Goal: Information Seeking & Learning: Check status

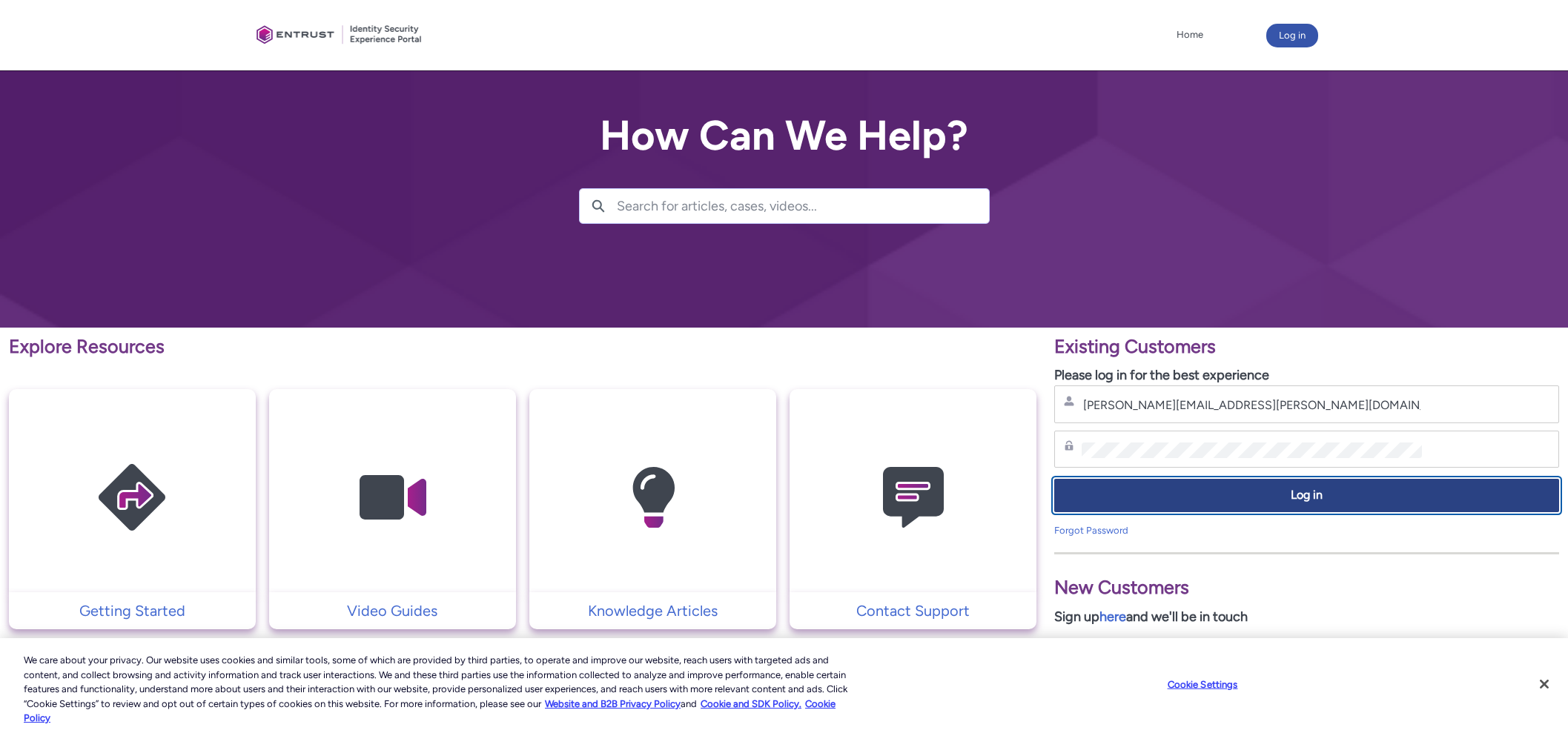
click at [1236, 508] on button "Log in" at bounding box center [1307, 496] width 505 height 33
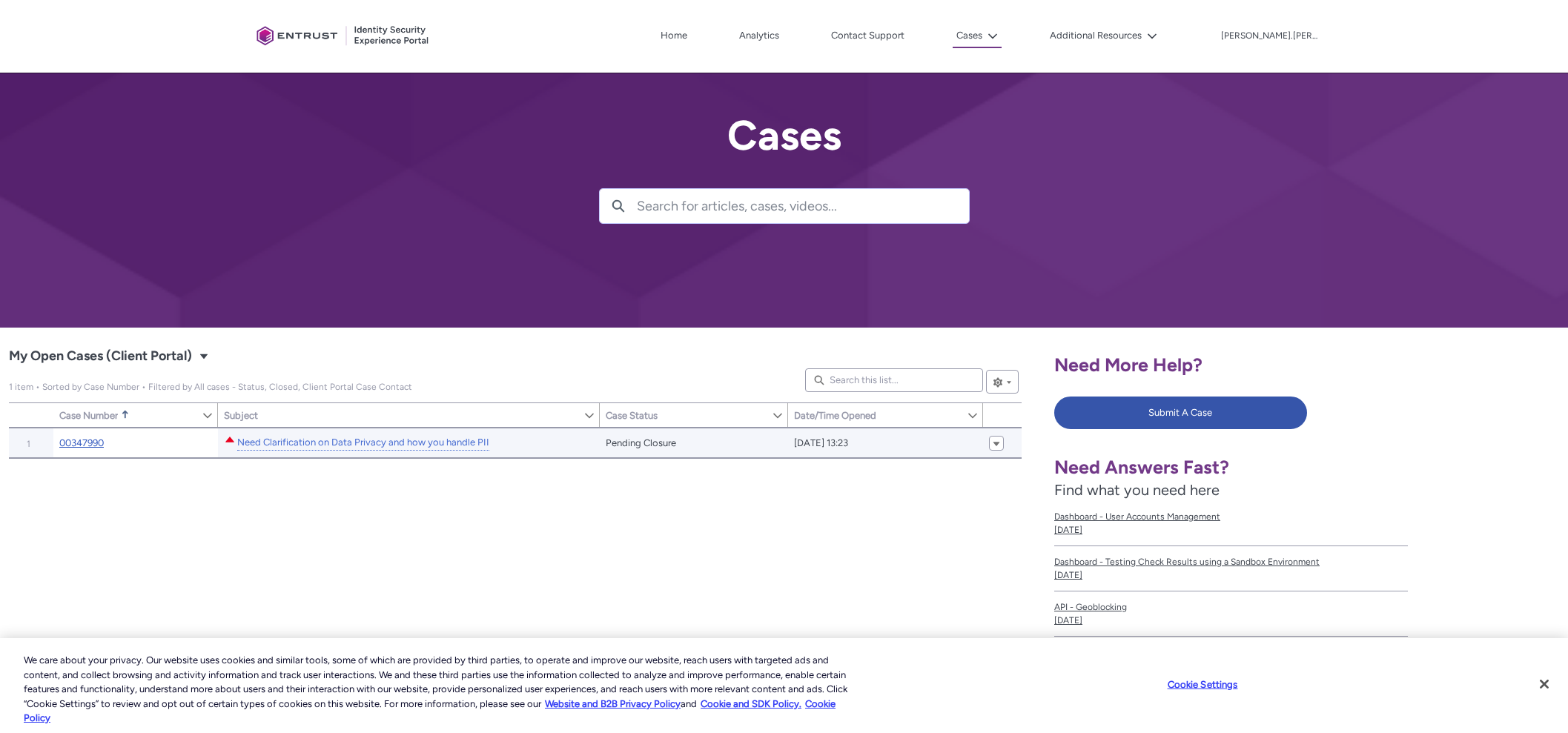
click at [88, 438] on link "00347990" at bounding box center [81, 444] width 45 height 15
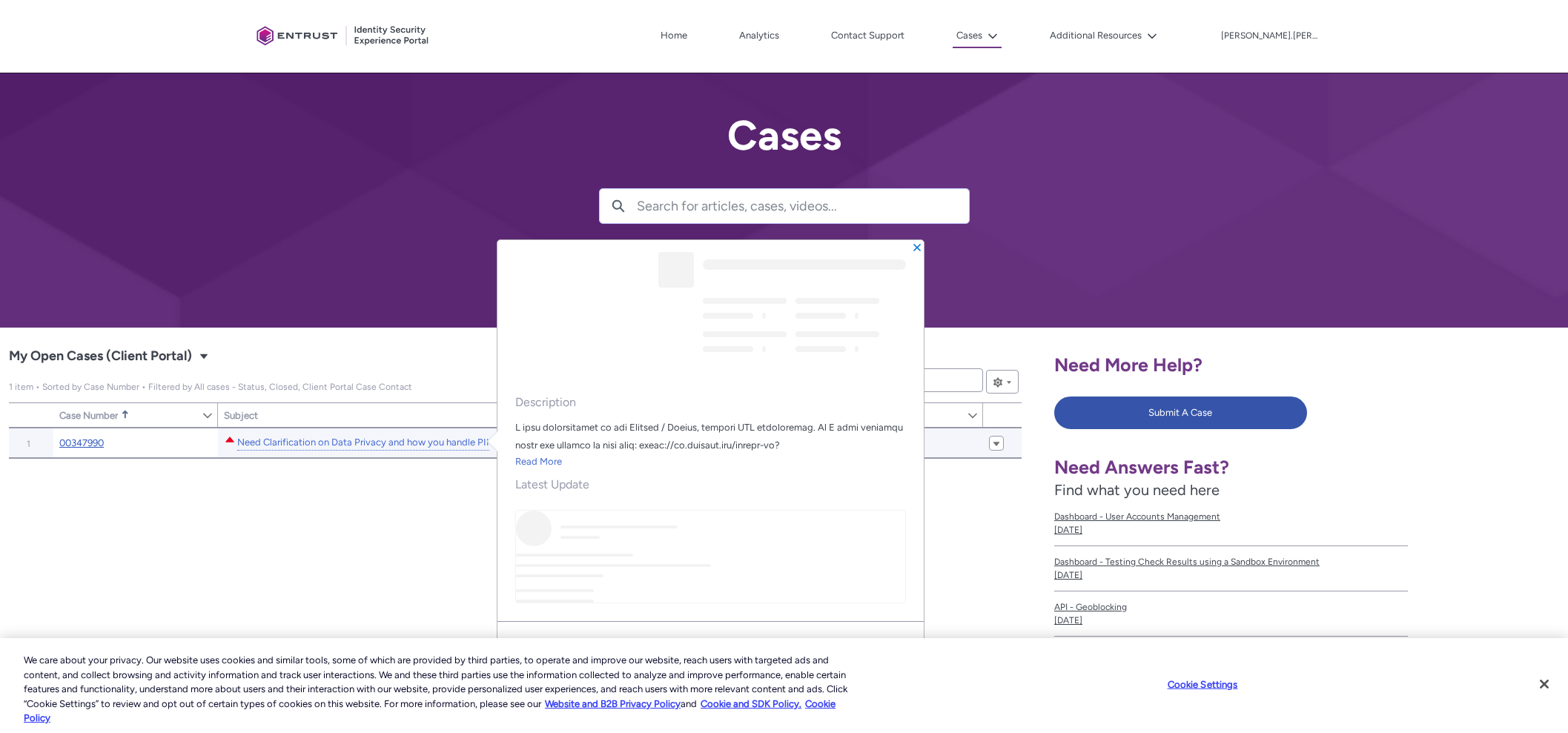
click at [87, 439] on link "00347990" at bounding box center [81, 444] width 45 height 15
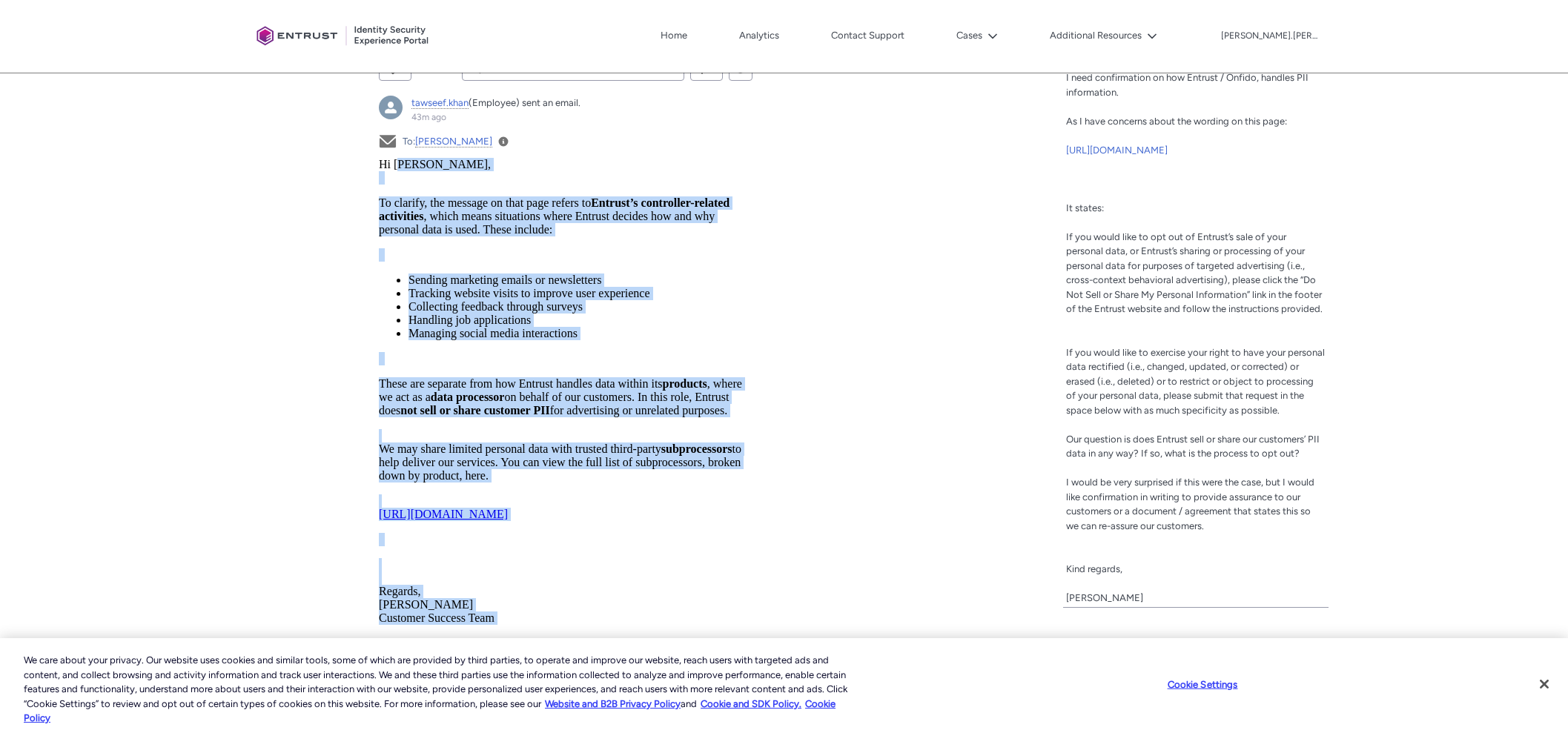
scroll to position [556, 0]
drag, startPoint x: 507, startPoint y: 629, endPoint x: 366, endPoint y: 166, distance: 484.0
click at [379, 166] on html "Hi Carl, To clarify, the message on that page refers to Entrust’s controller-re…" at bounding box center [565, 422] width 373 height 529
click at [691, 326] on li "Handling job applications" at bounding box center [580, 320] width 344 height 14
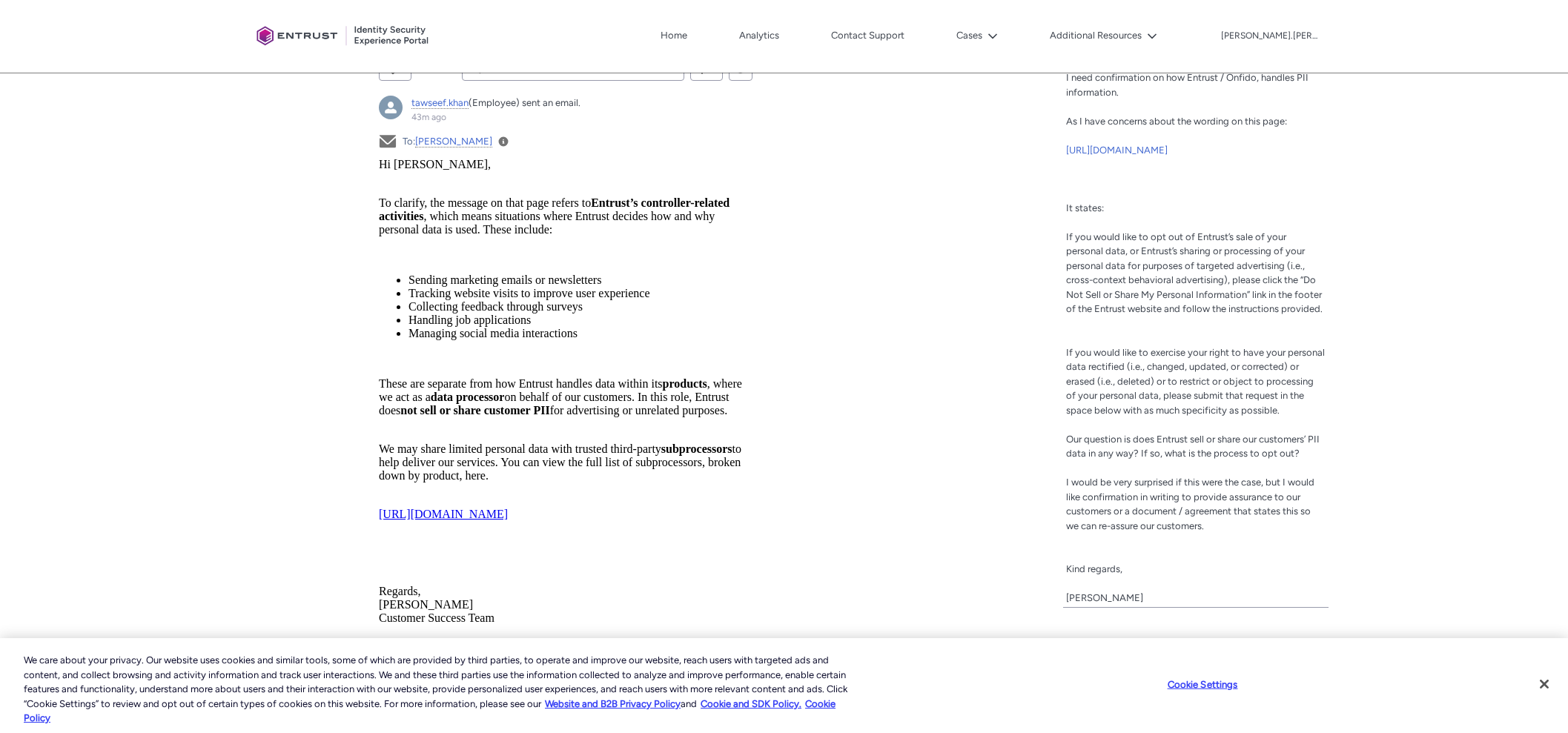
drag, startPoint x: 388, startPoint y: 454, endPoint x: 677, endPoint y: 478, distance: 290.0
click at [677, 478] on p "We may share limited personal data with trusted third-party subprocessors to he…" at bounding box center [565, 455] width 373 height 54
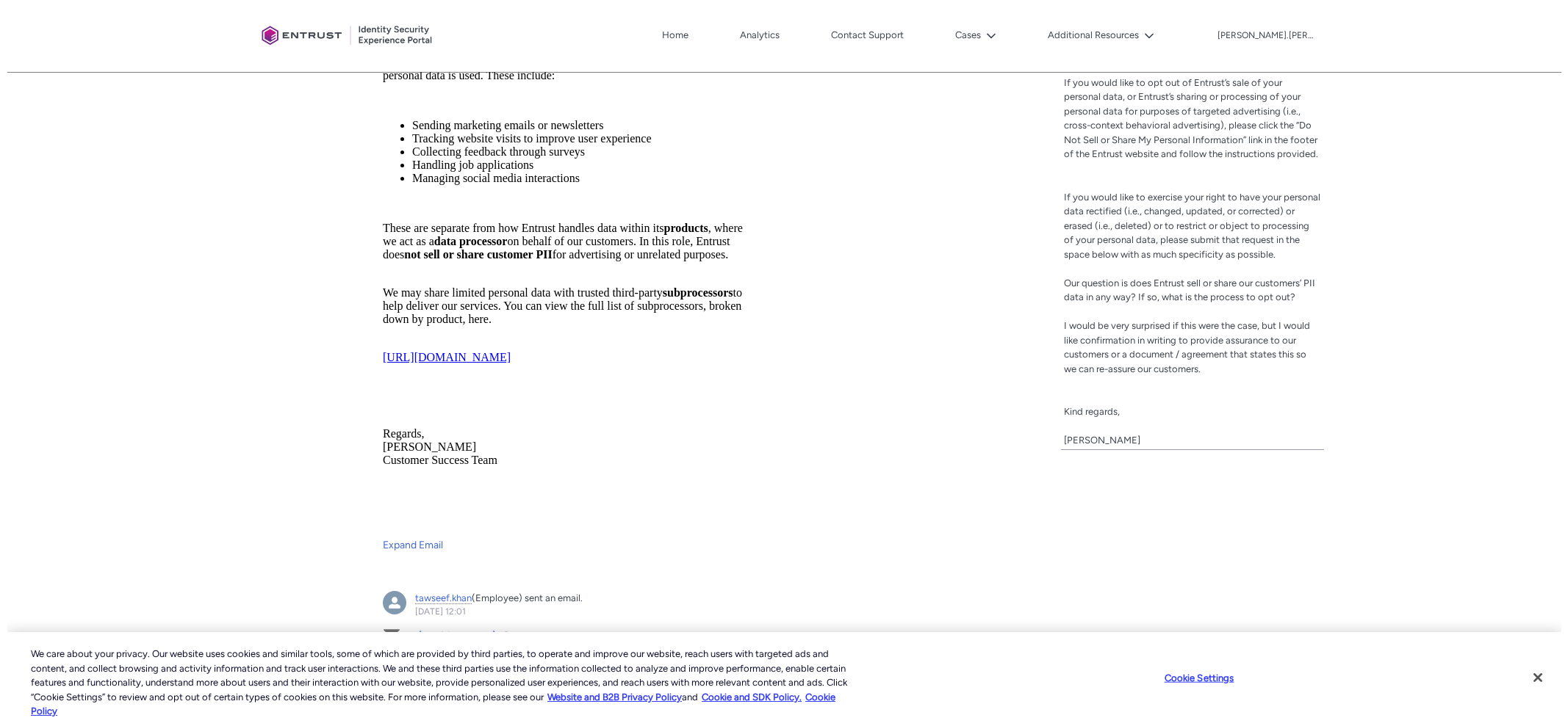
scroll to position [708, 0]
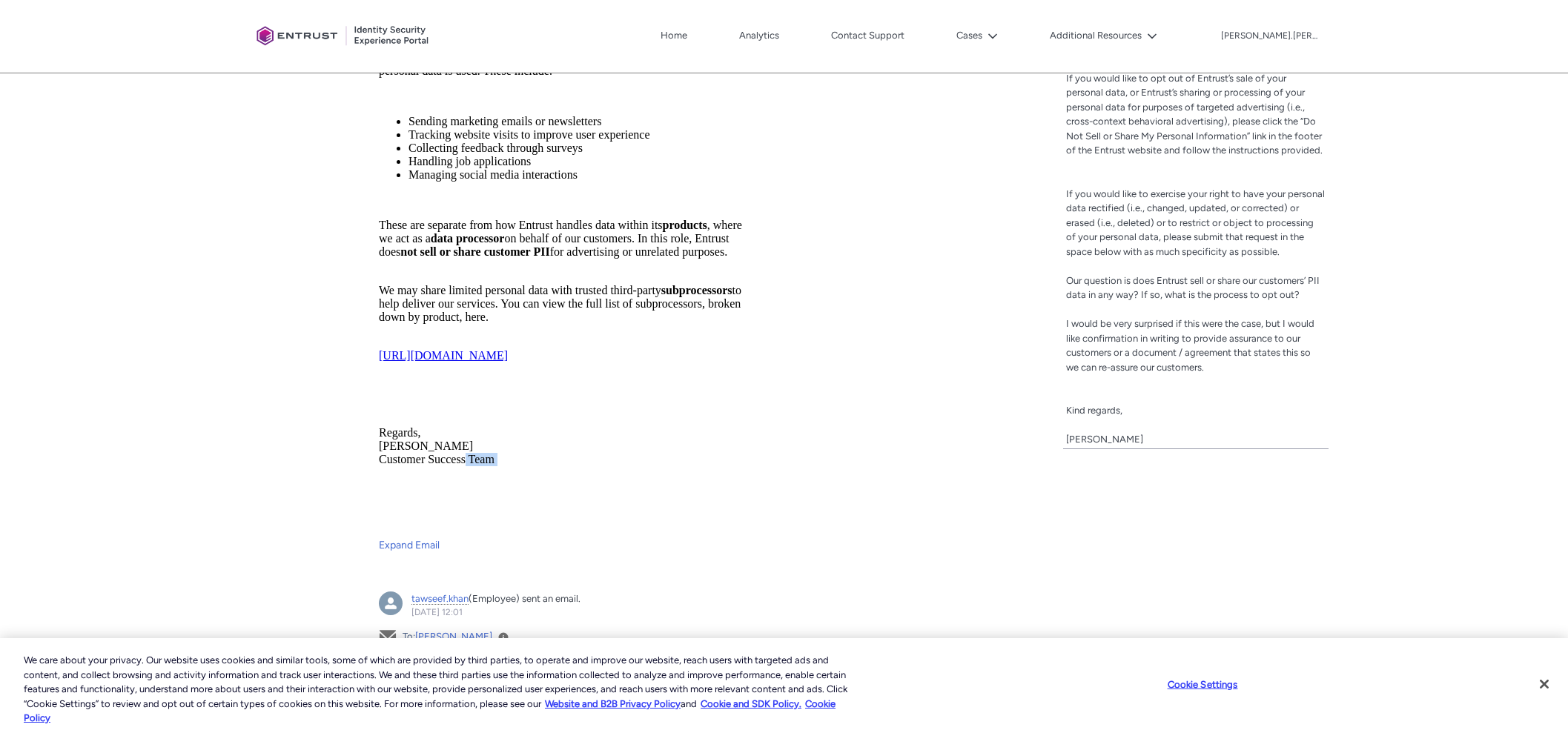
drag, startPoint x: 506, startPoint y: 468, endPoint x: 459, endPoint y: 467, distance: 47.0
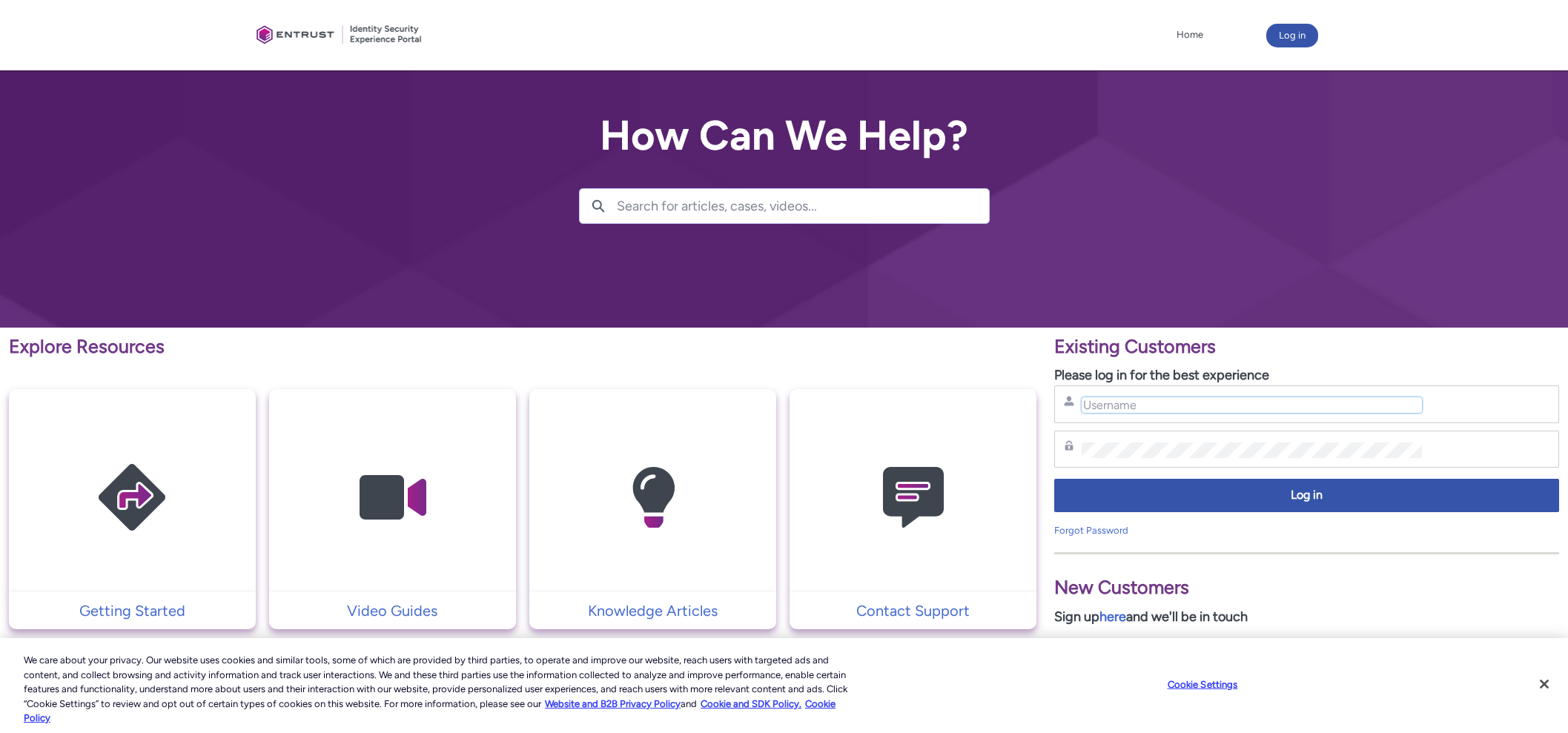
type input "[PERSON_NAME][EMAIL_ADDRESS][PERSON_NAME][DOMAIN_NAME]"
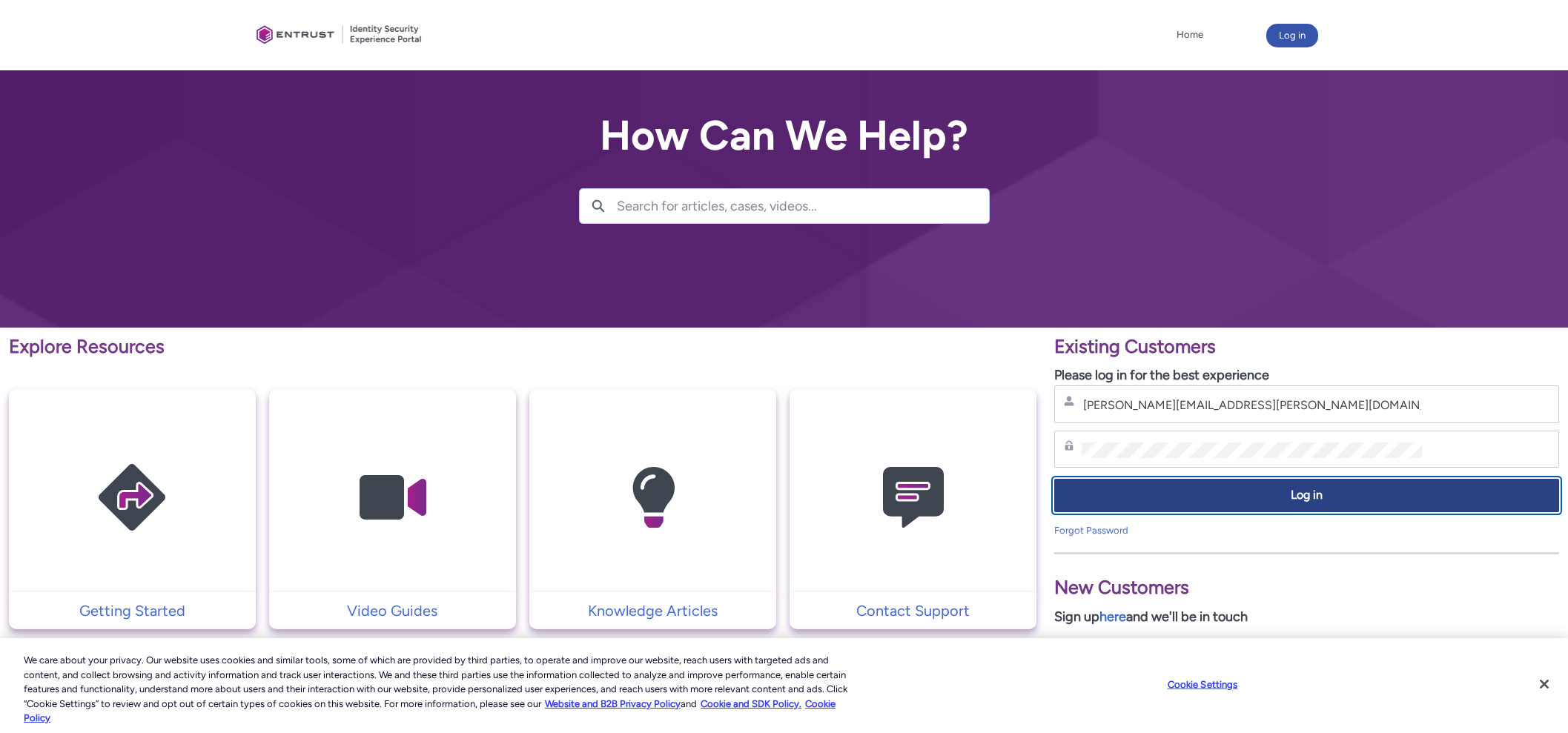
click at [1170, 501] on span "Log in" at bounding box center [1307, 496] width 486 height 17
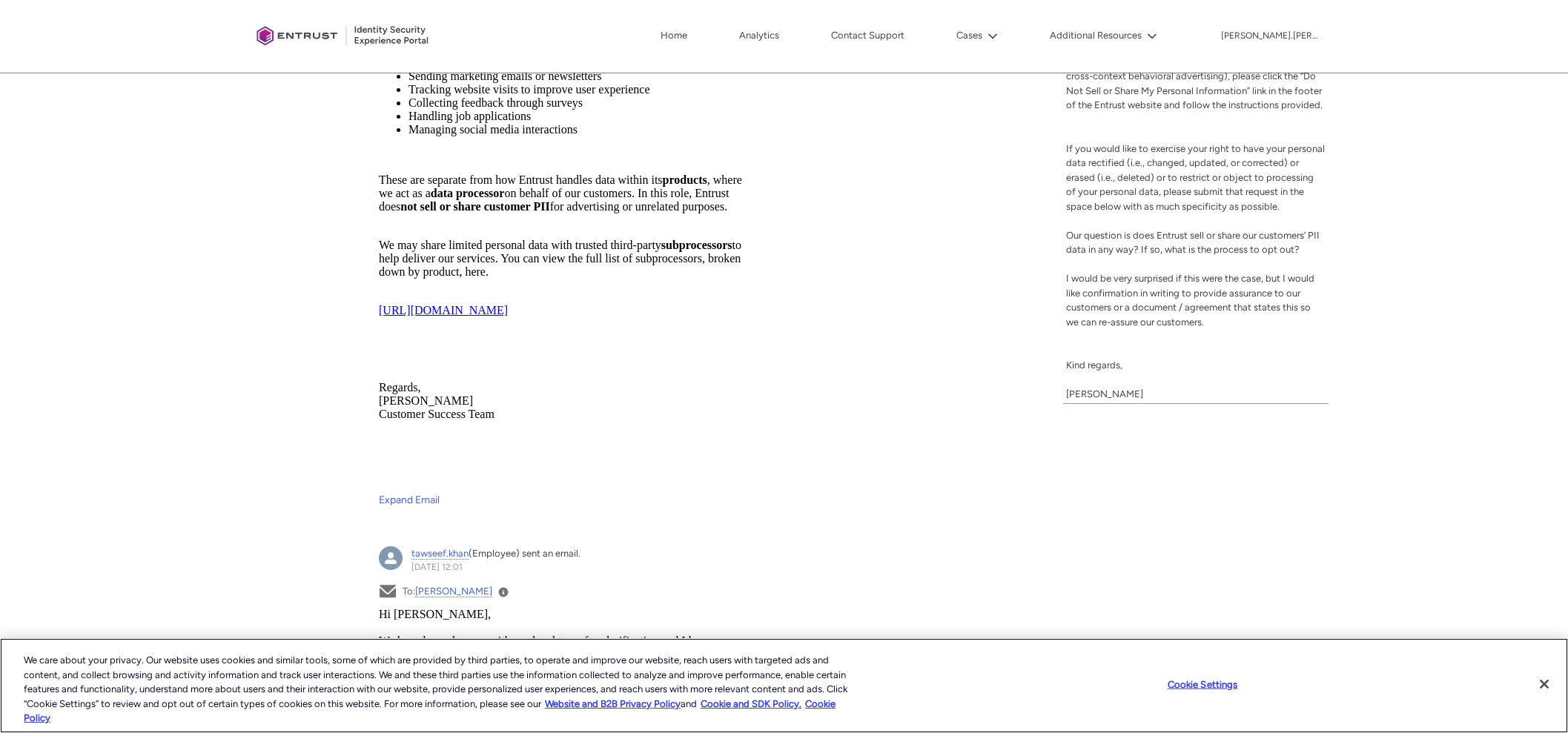
scroll to position [741, 0]
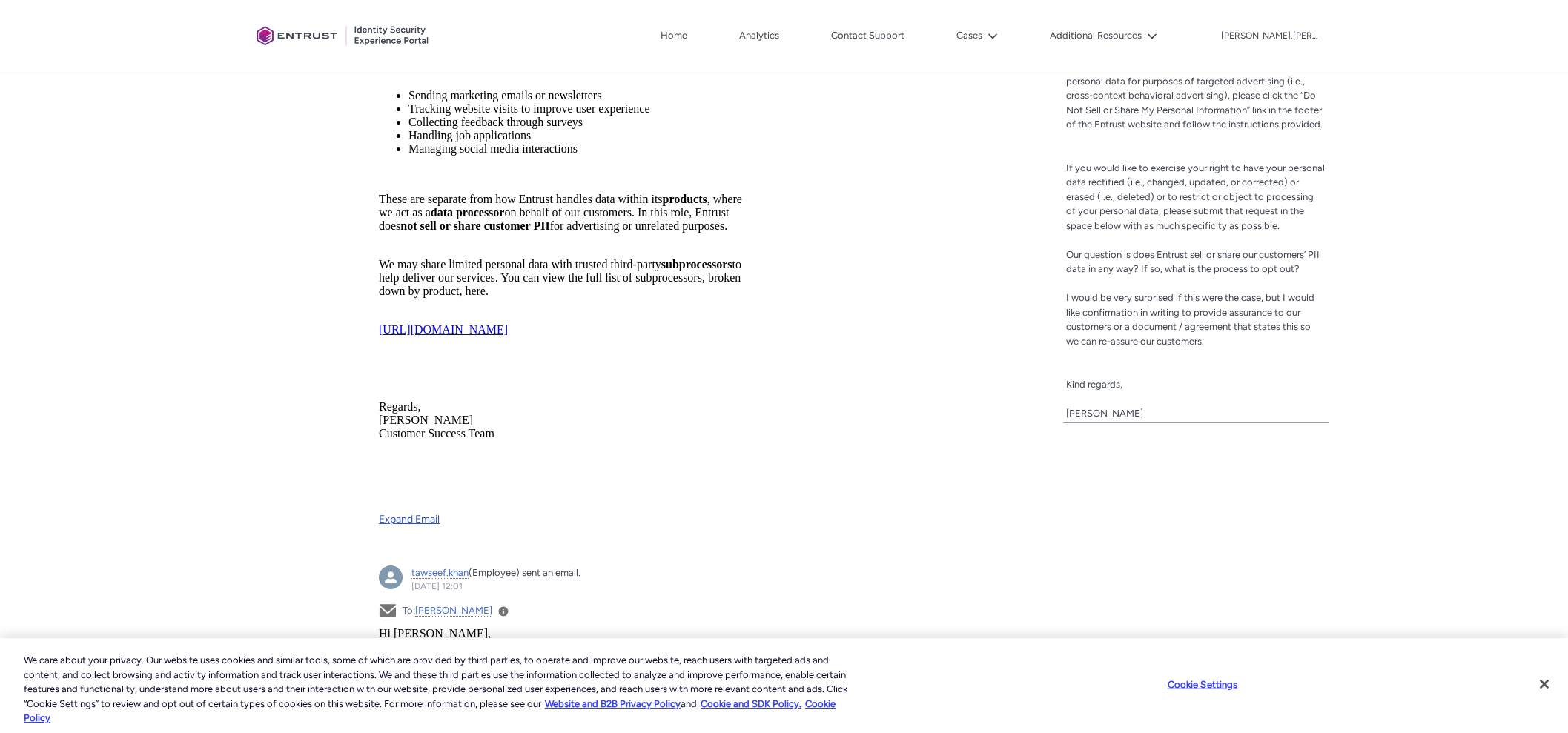
click at [436, 510] on link "Expand Email" at bounding box center [565, 515] width 373 height 24
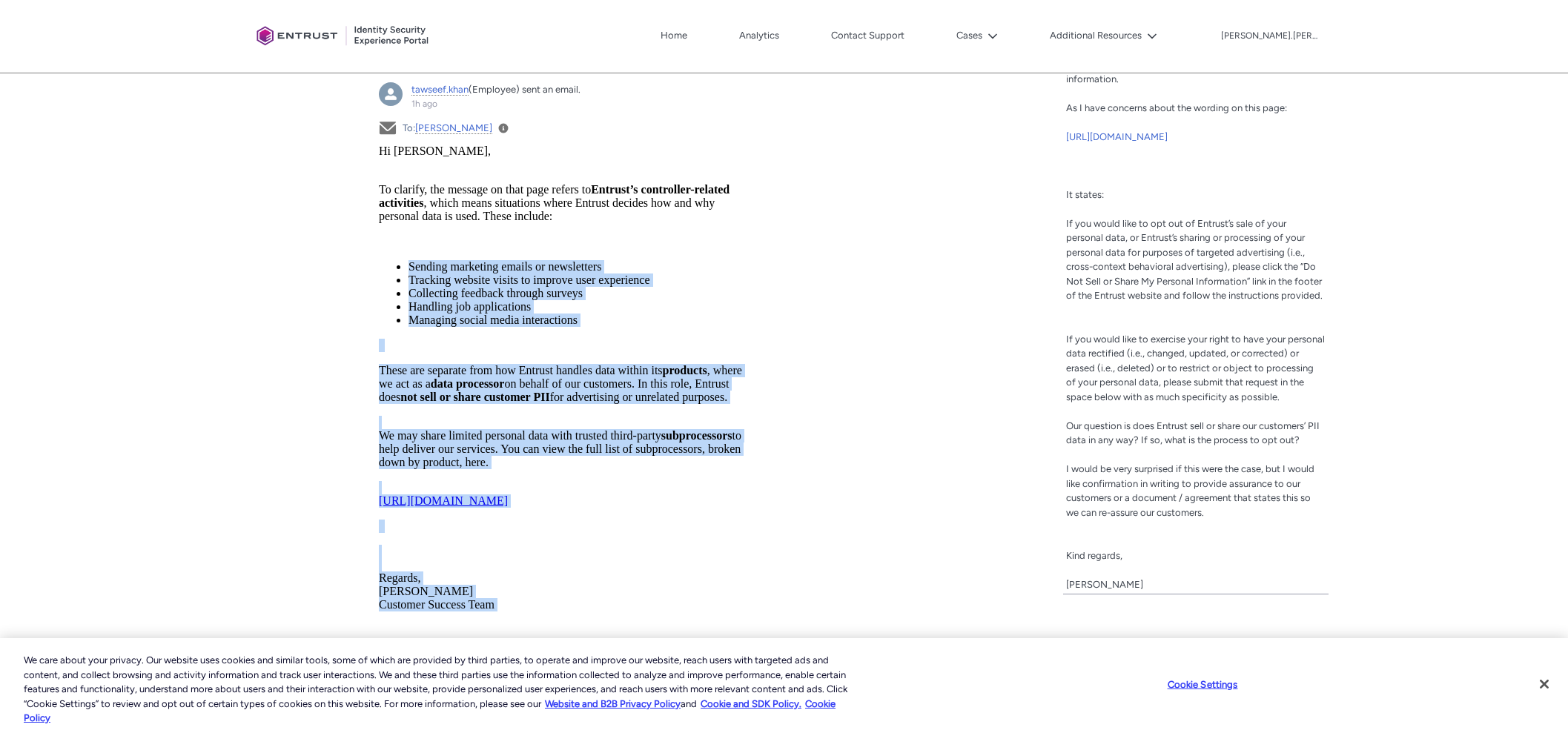
scroll to position [463, 0]
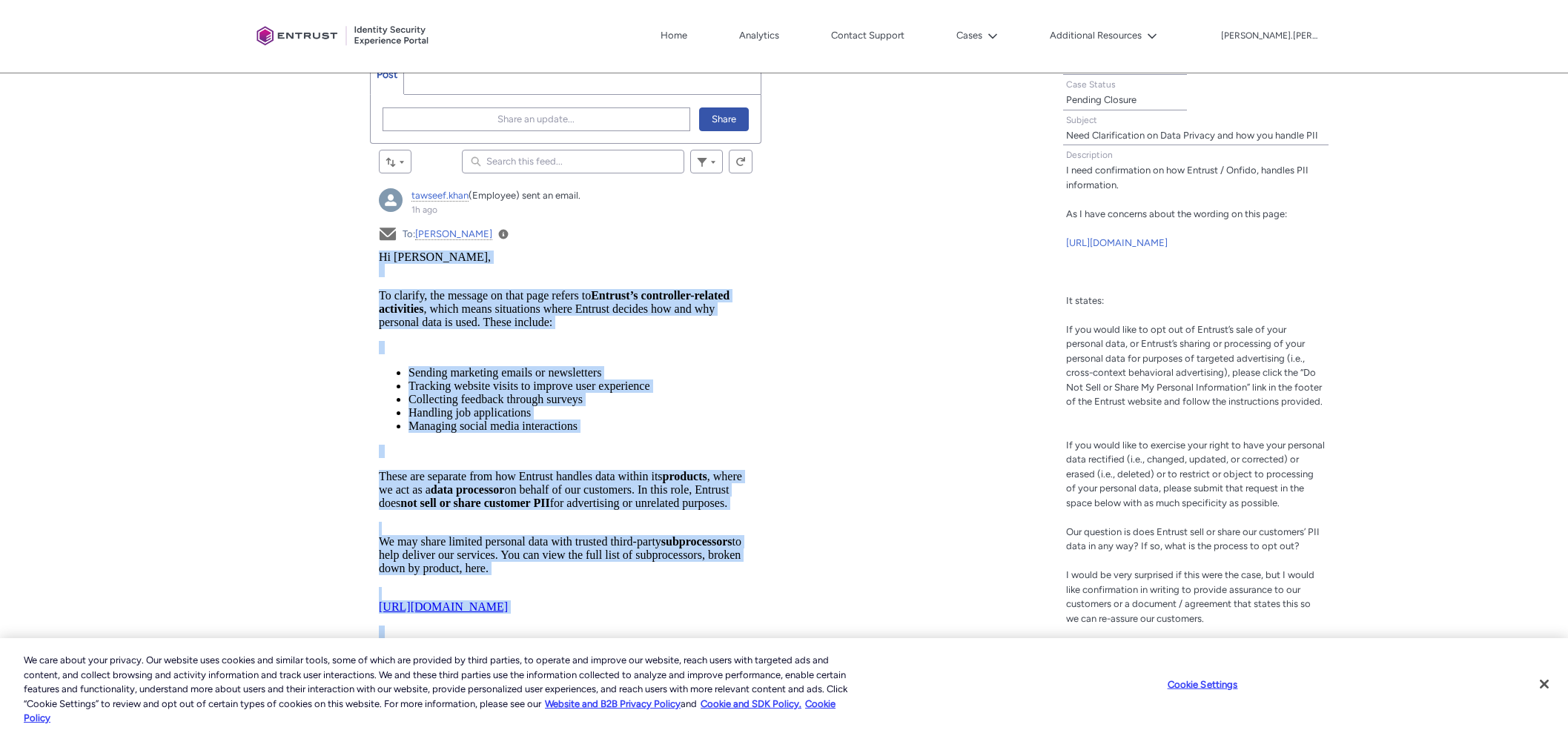
drag, startPoint x: 515, startPoint y: 724, endPoint x: 757, endPoint y: 506, distance: 325.7
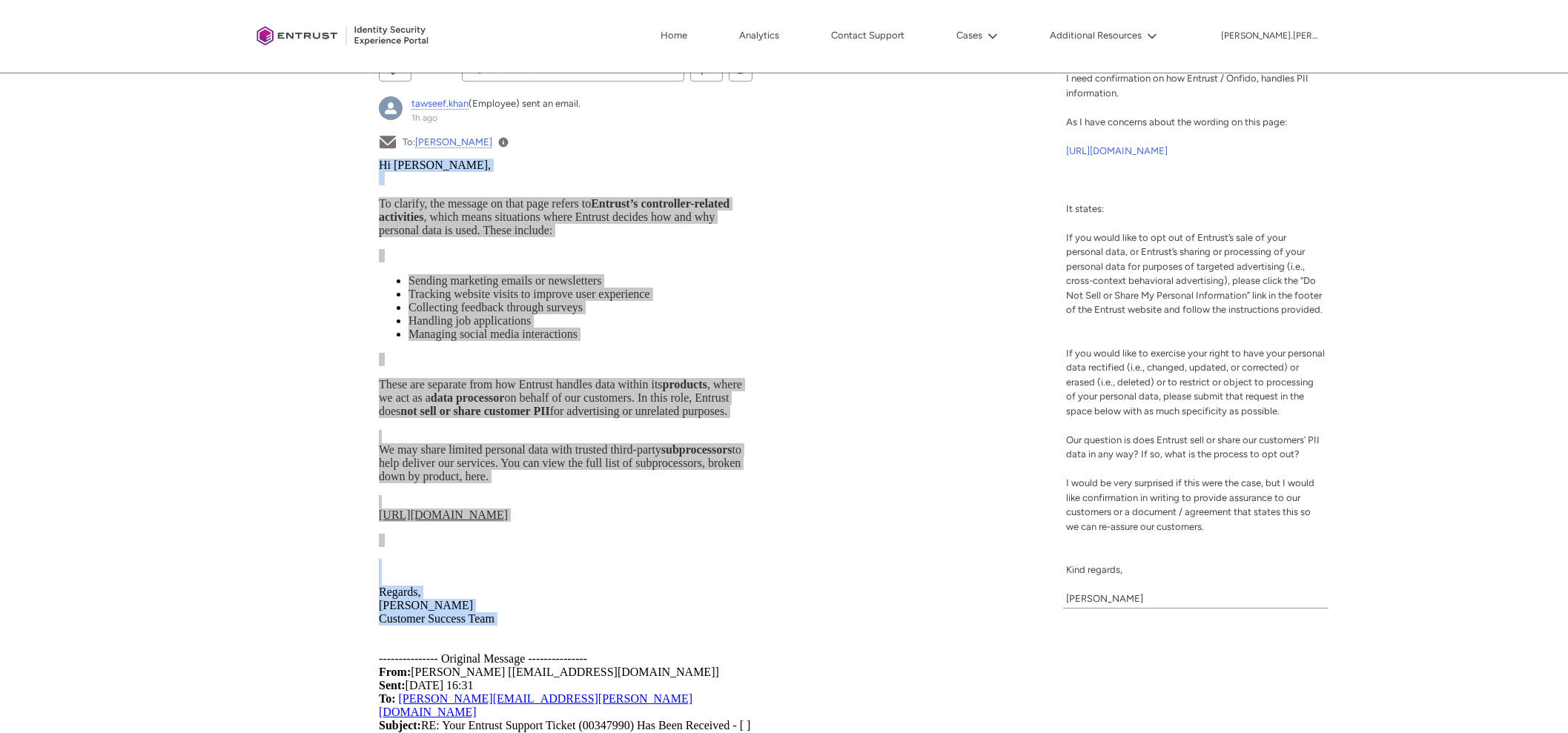
scroll to position [556, 0]
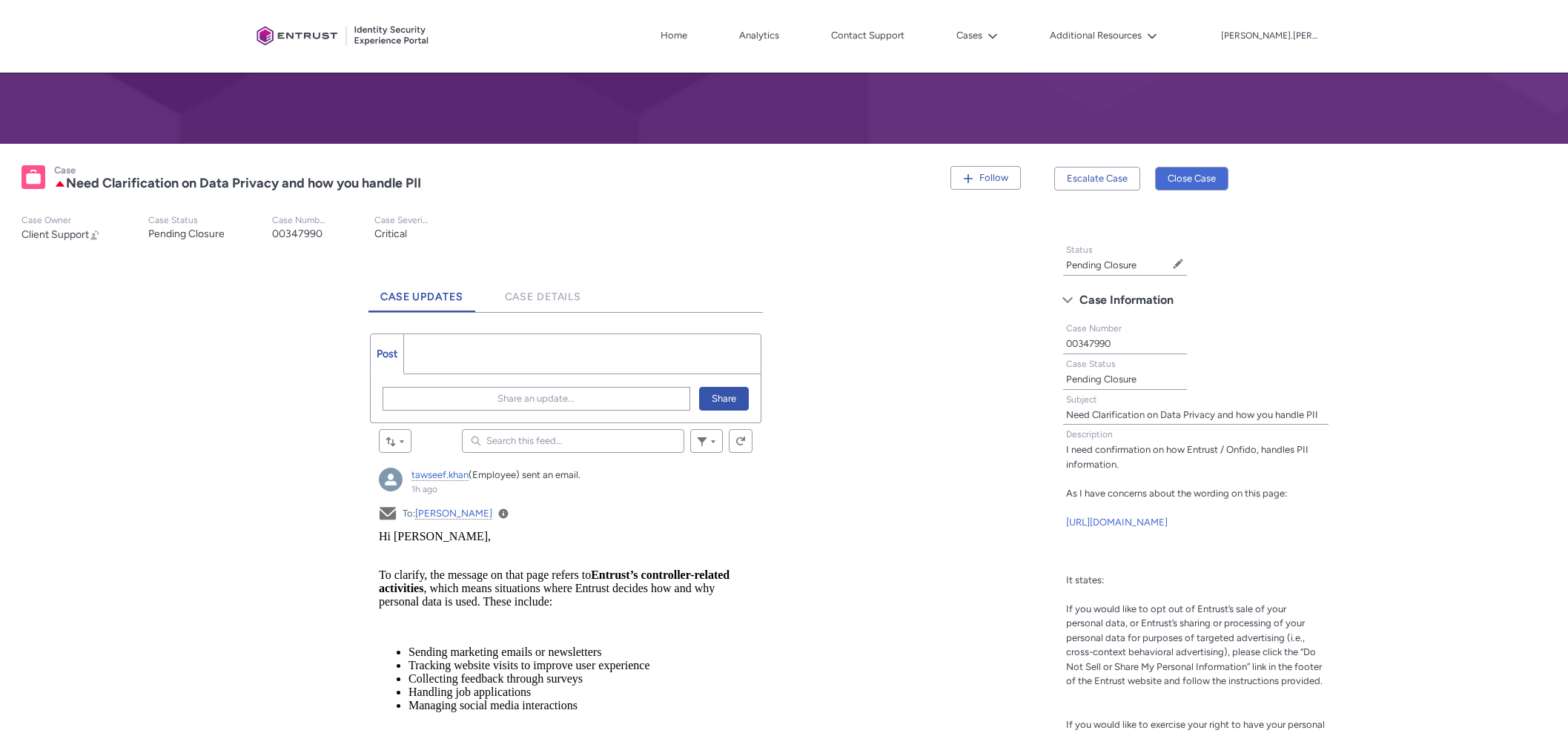
scroll to position [184, 0]
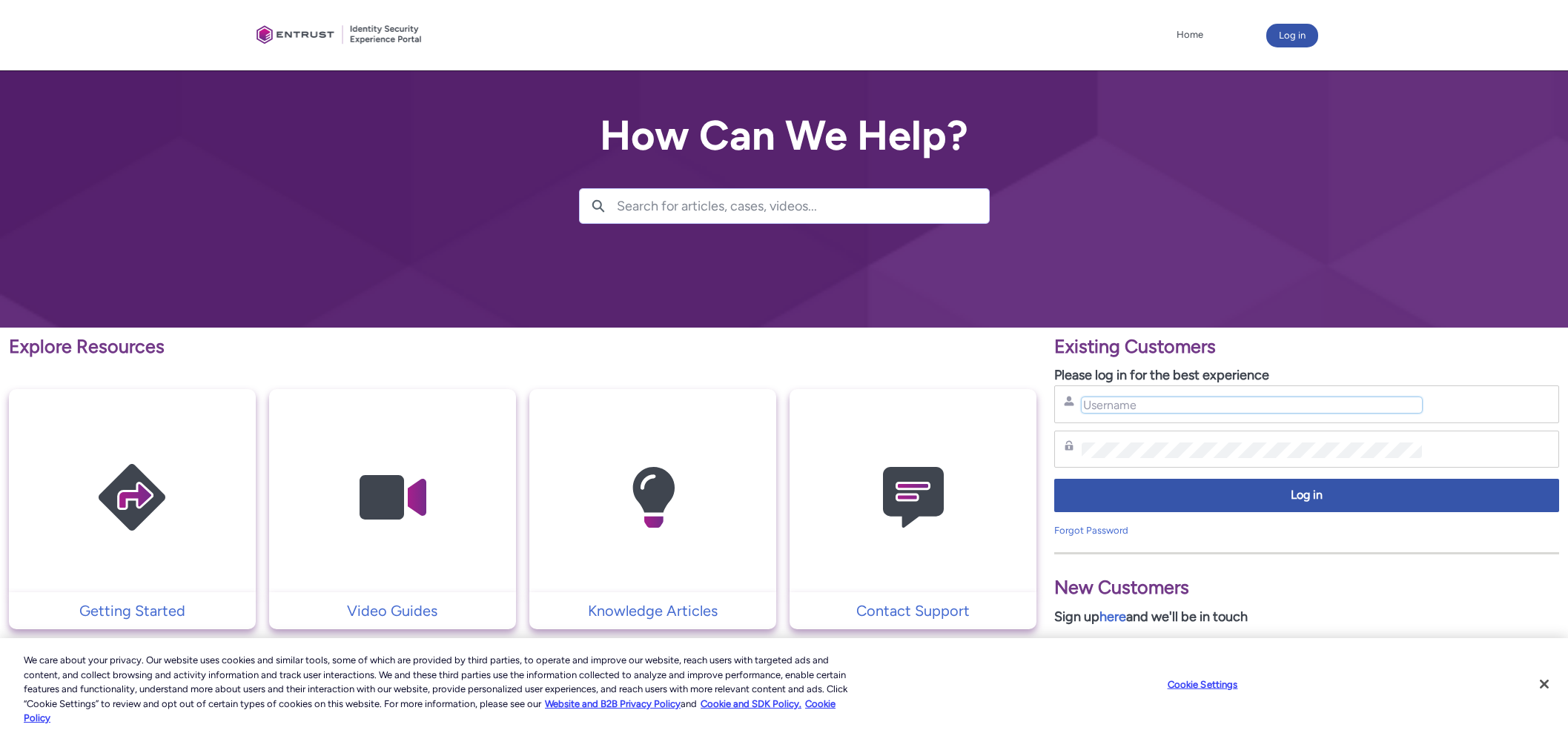
type input "carl.lee@action1.com"
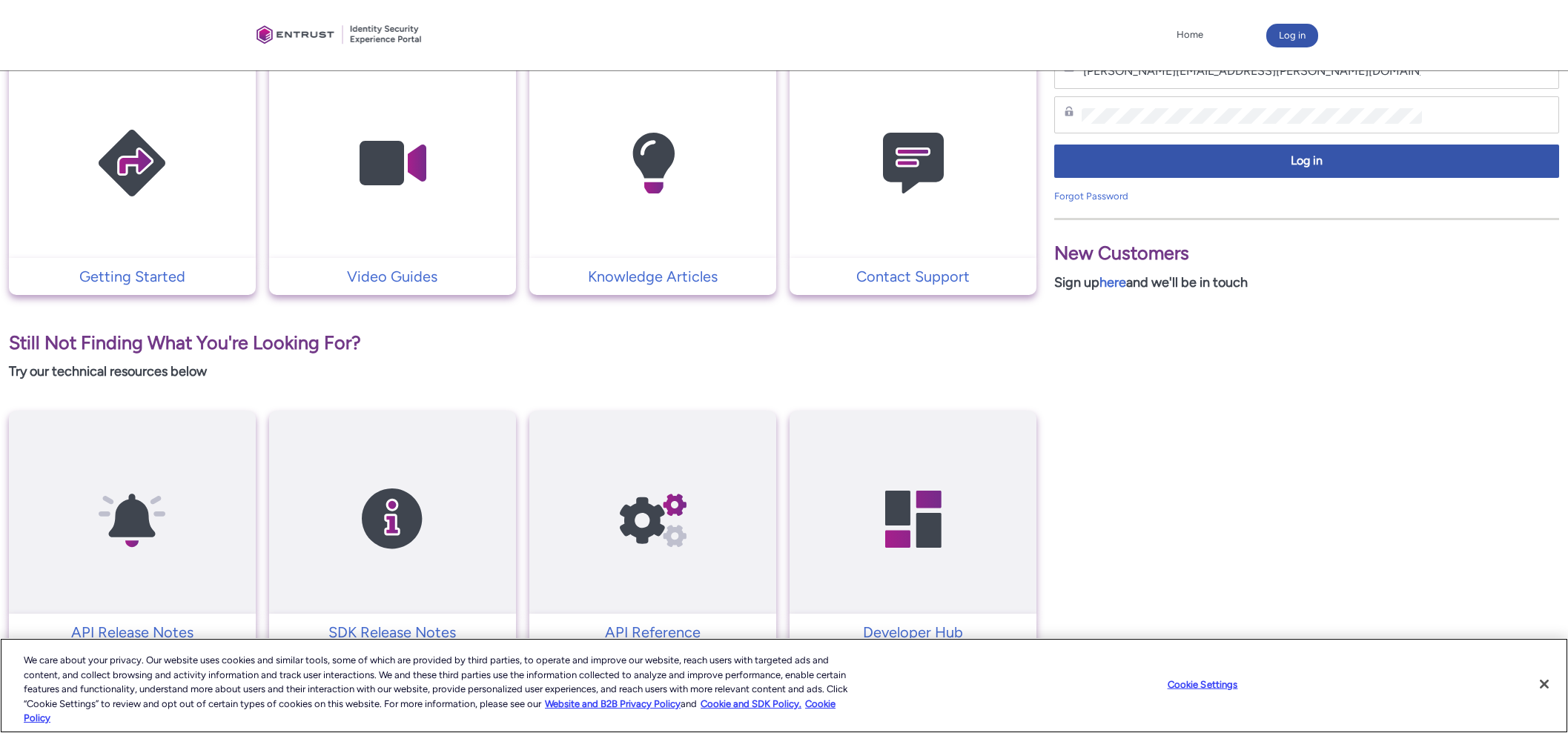
scroll to position [383, 0]
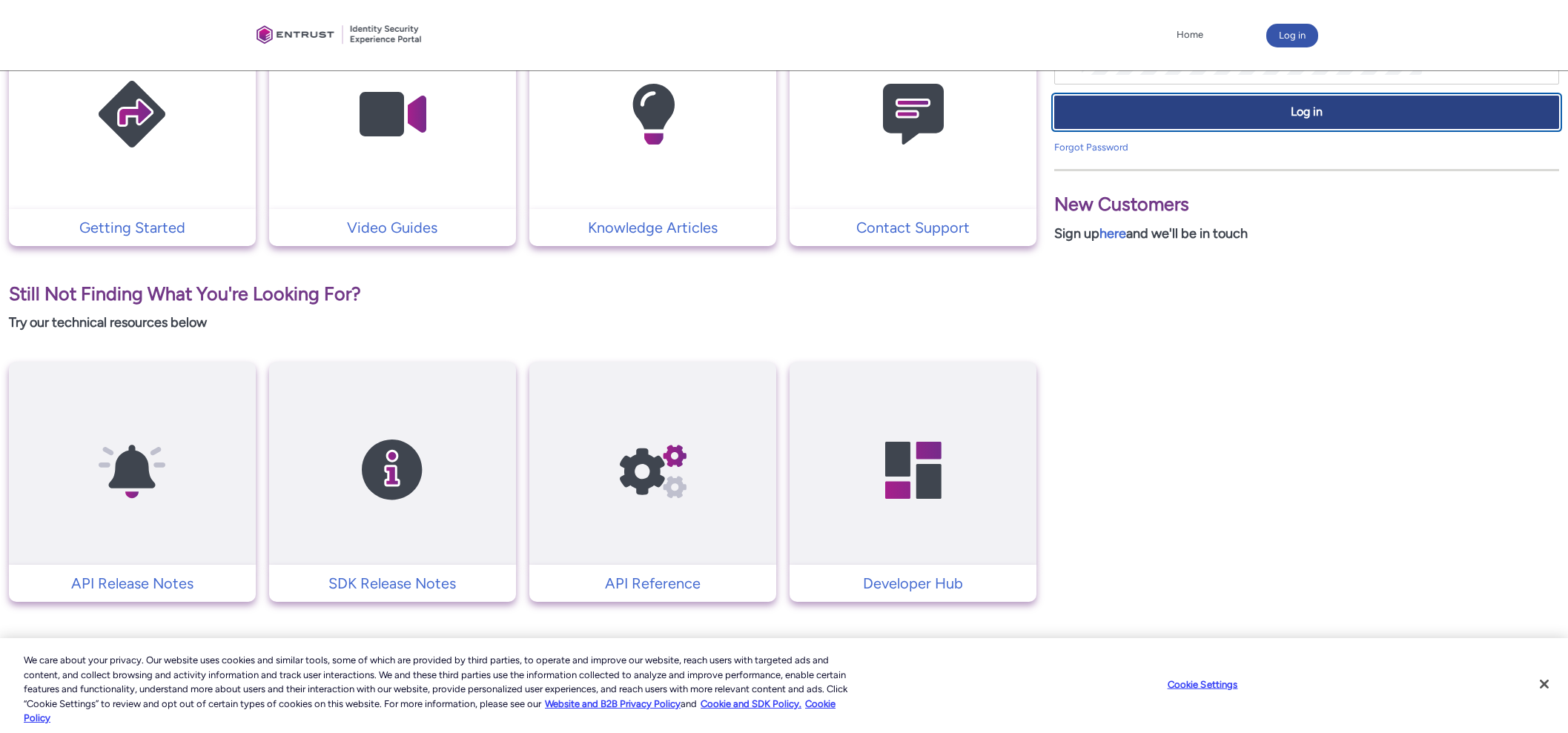
click at [1178, 117] on span "Log in" at bounding box center [1307, 112] width 486 height 17
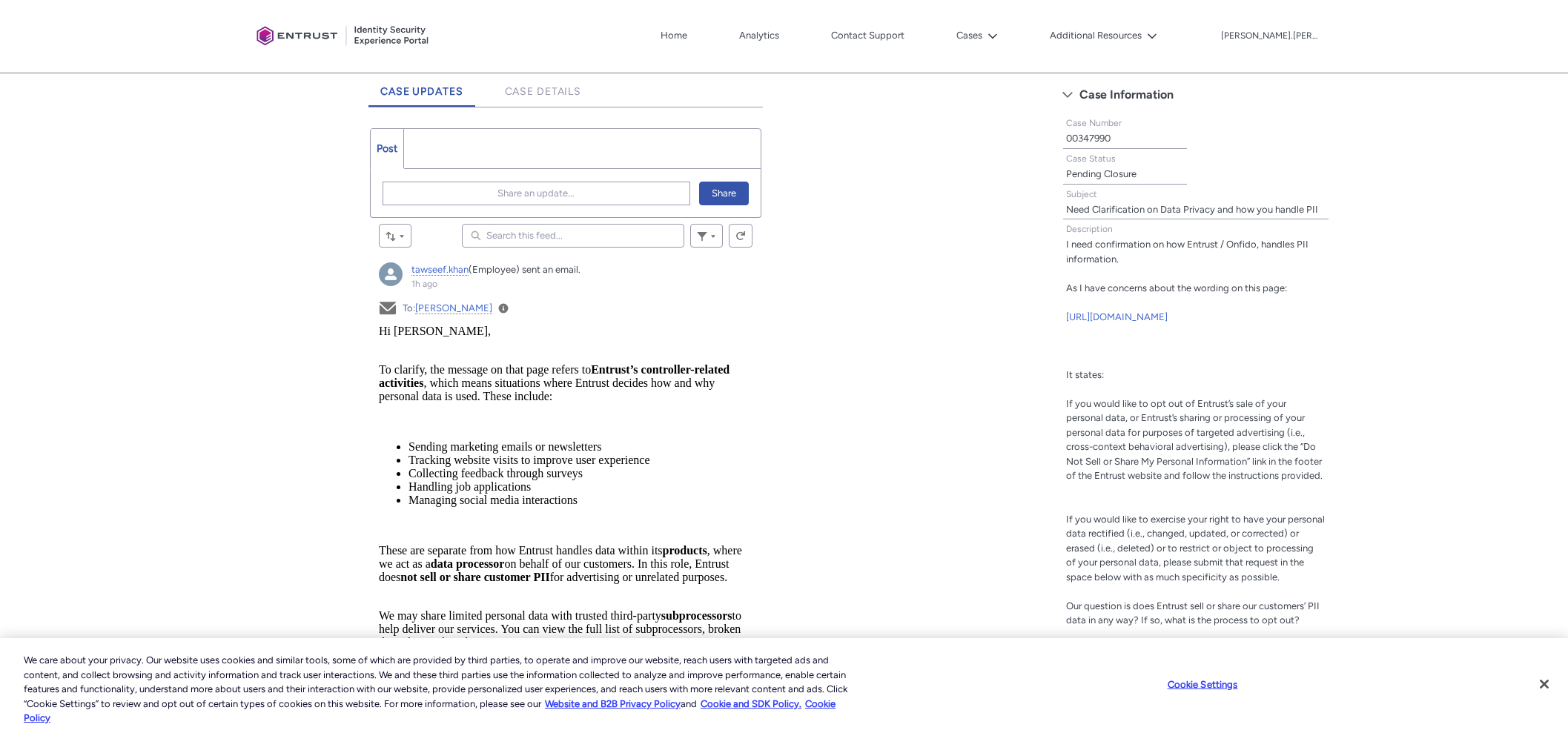
scroll to position [370, 0]
